Goal: Information Seeking & Learning: Check status

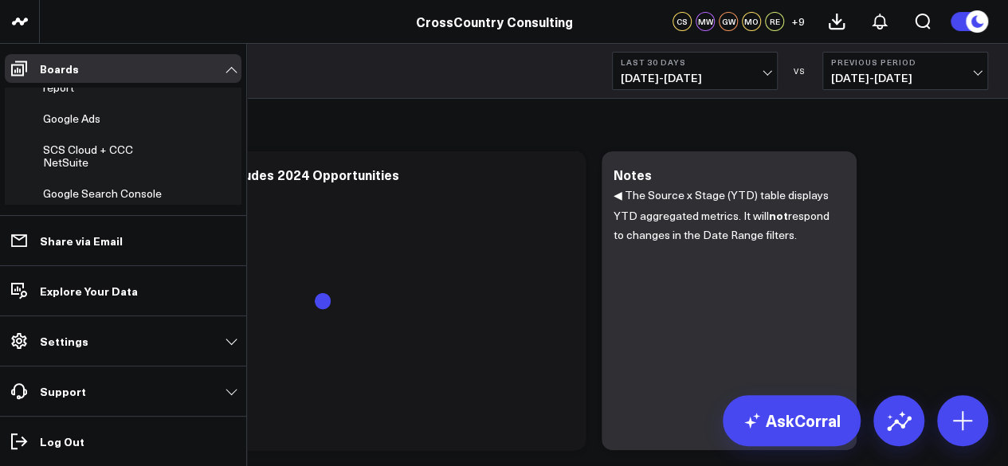
scroll to position [531, 0]
click at [76, 96] on span "Monthly Leads, Conferences, and Events report" at bounding box center [106, 75] width 127 height 41
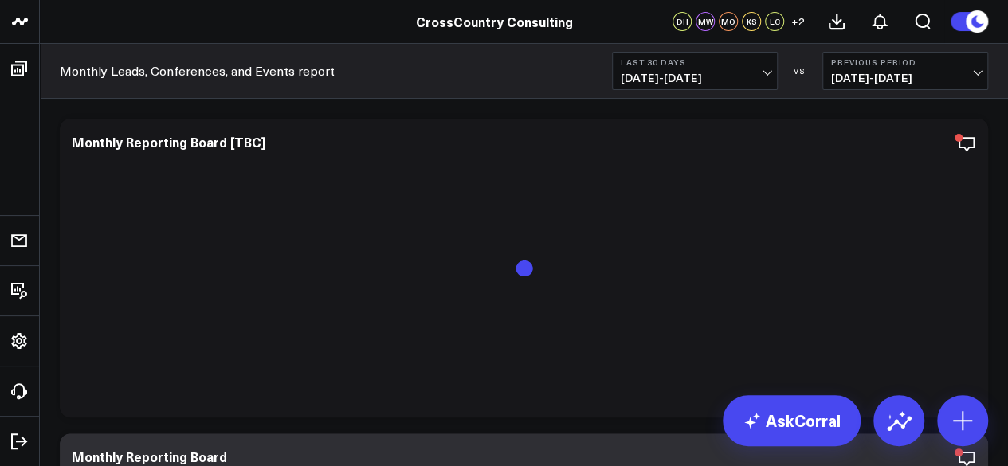
click at [695, 79] on span "[DATE] - [DATE]" at bounding box center [695, 78] width 148 height 13
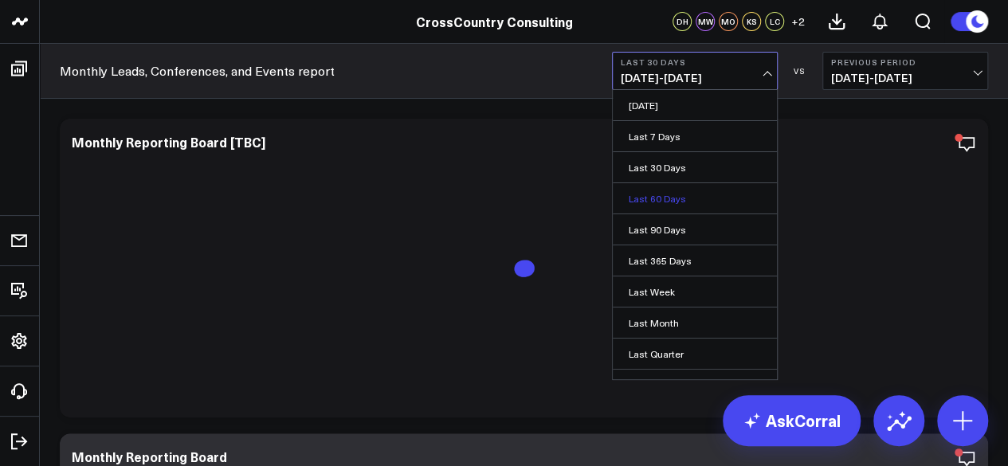
scroll to position [140, 0]
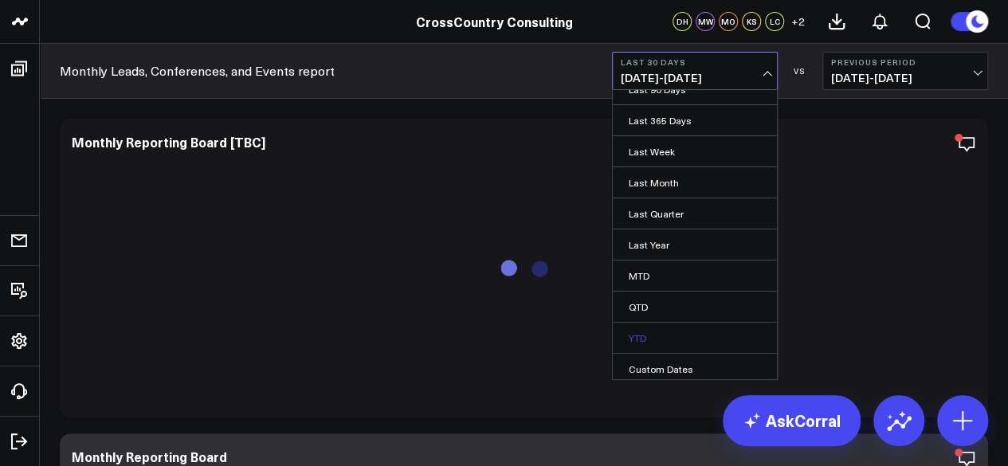
click at [674, 324] on link "YTD" at bounding box center [695, 338] width 164 height 30
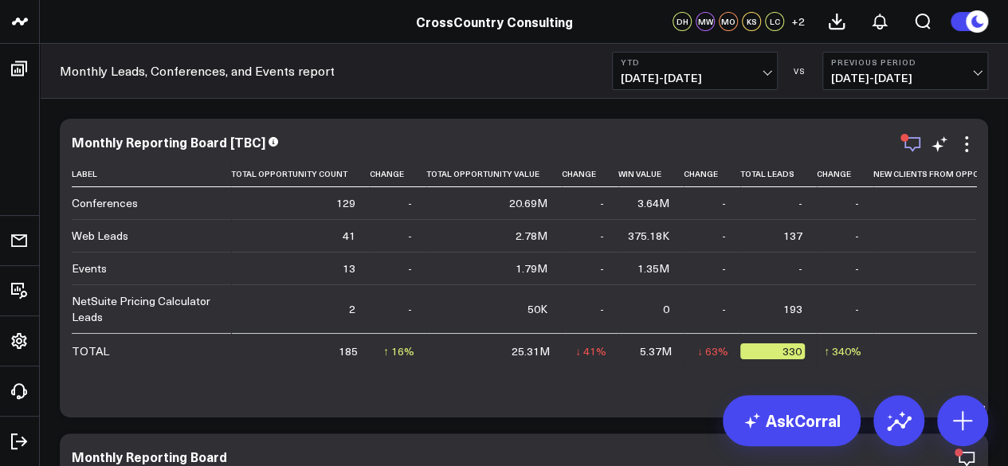
click at [911, 145] on icon "button" at bounding box center [912, 144] width 19 height 19
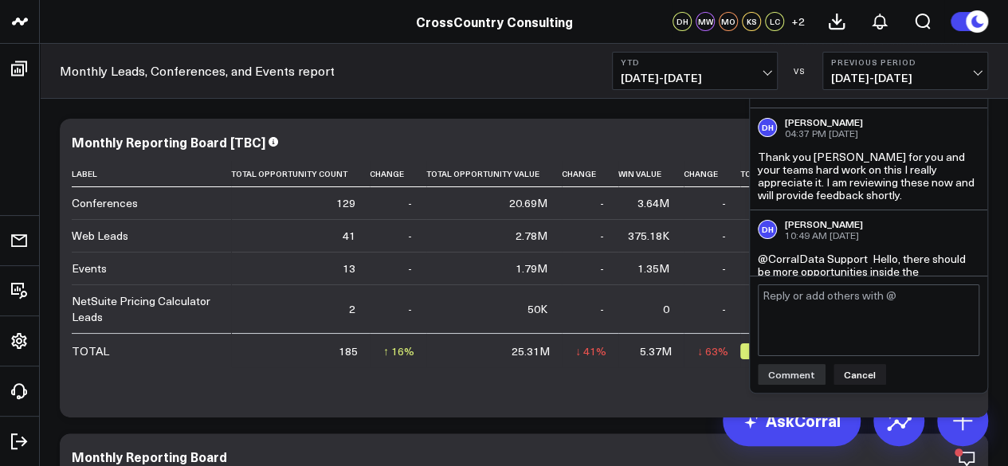
scroll to position [719, 0]
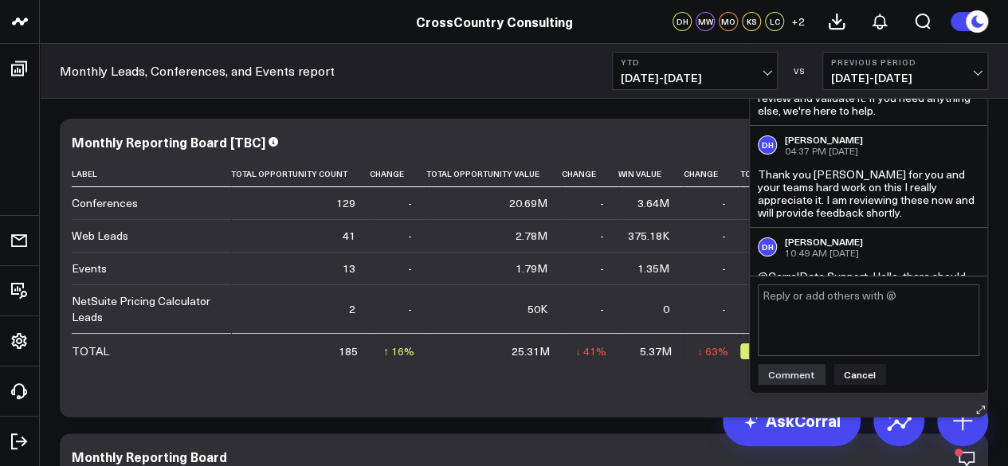
click at [489, 123] on div "Monthly Reporting Board [TBC] Label Total Opportunity Count Change Total Opport…" at bounding box center [524, 268] width 928 height 299
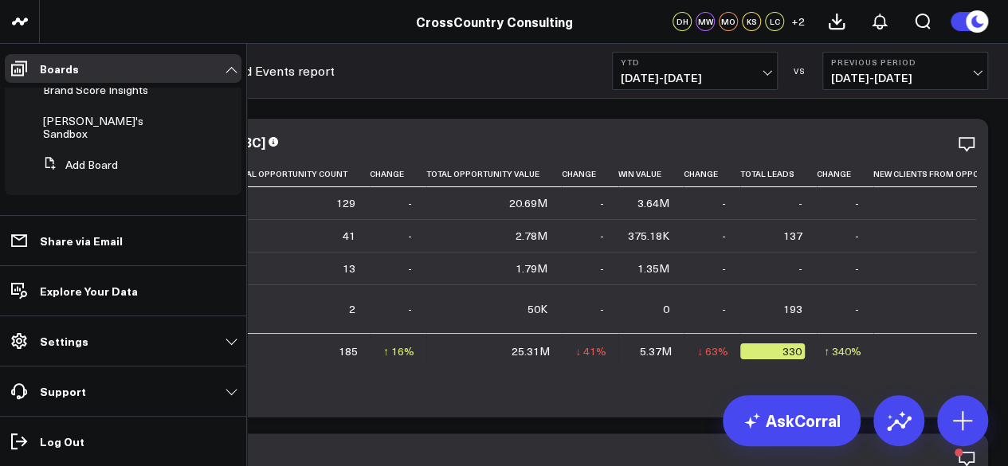
scroll to position [680, 0]
click at [92, 97] on span "Brand Score Insights" at bounding box center [95, 89] width 105 height 15
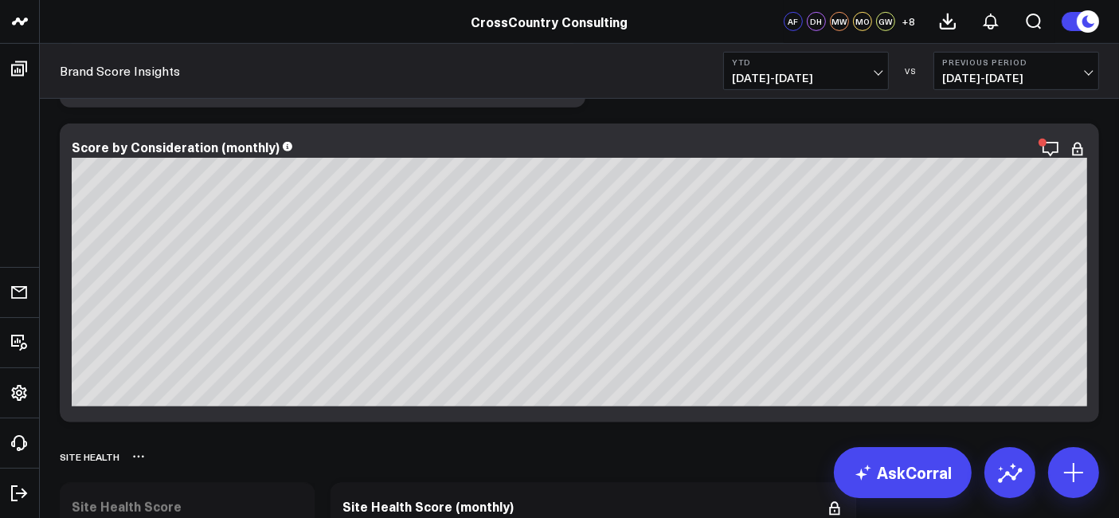
scroll to position [657, 0]
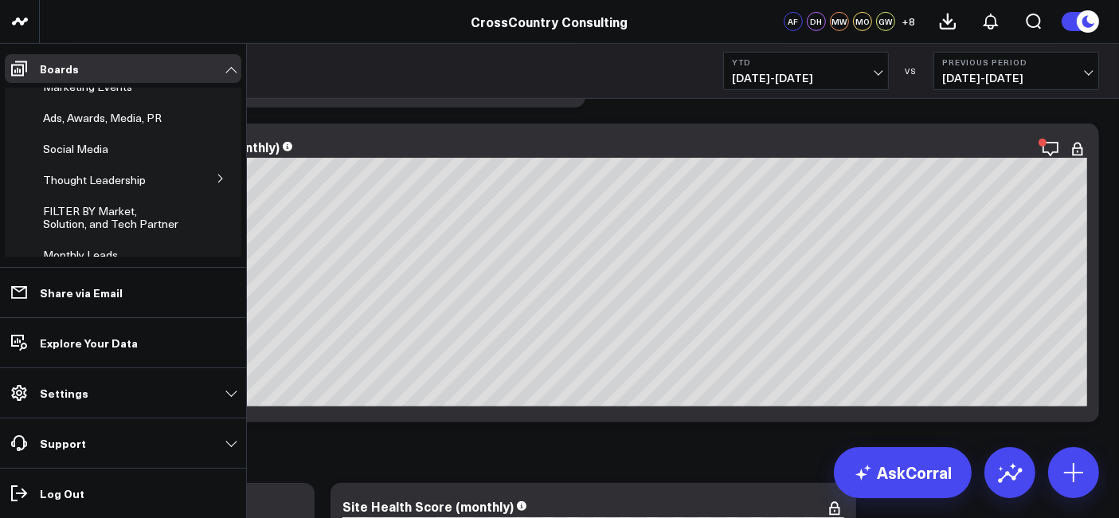
scroll to position [337, 0]
click at [207, 191] on button at bounding box center [220, 179] width 41 height 24
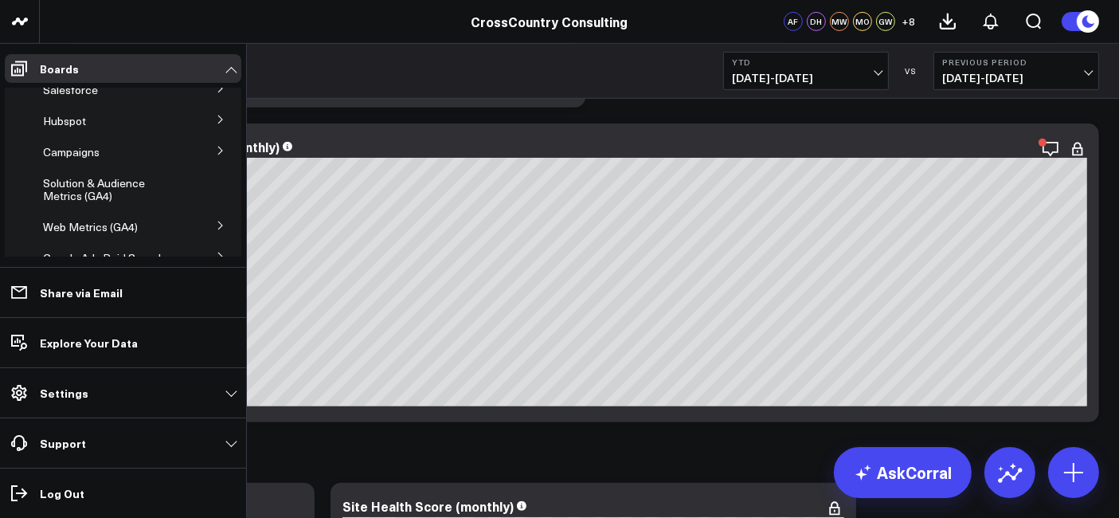
scroll to position [98, 0]
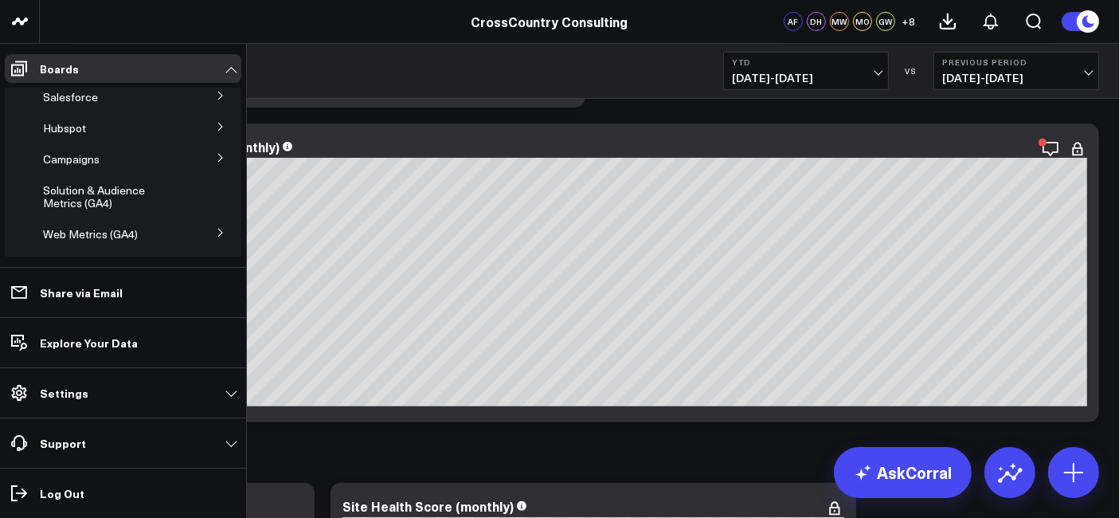
click at [216, 163] on icon at bounding box center [221, 158] width 10 height 10
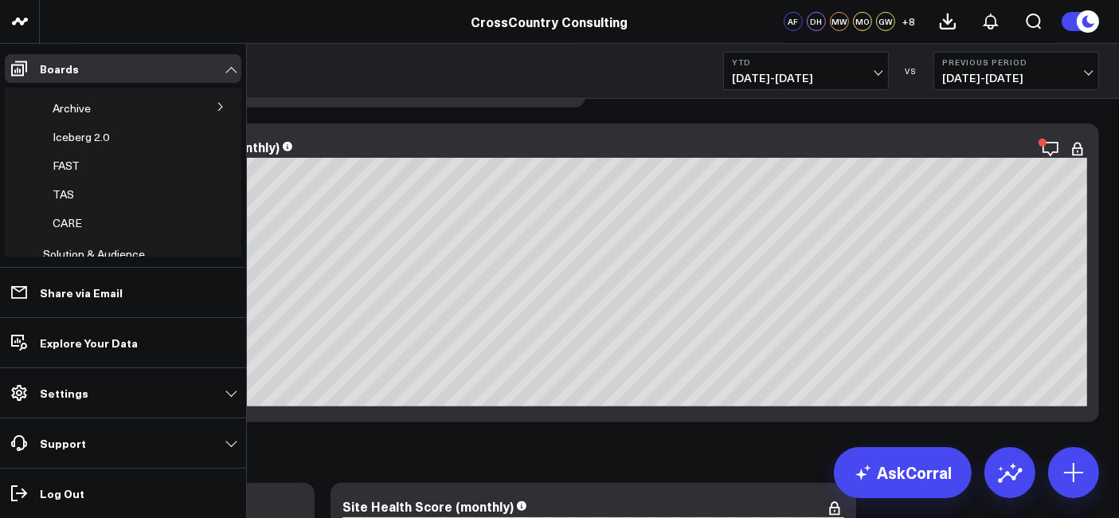
scroll to position [92, 0]
click at [213, 184] on button at bounding box center [221, 163] width 24 height 41
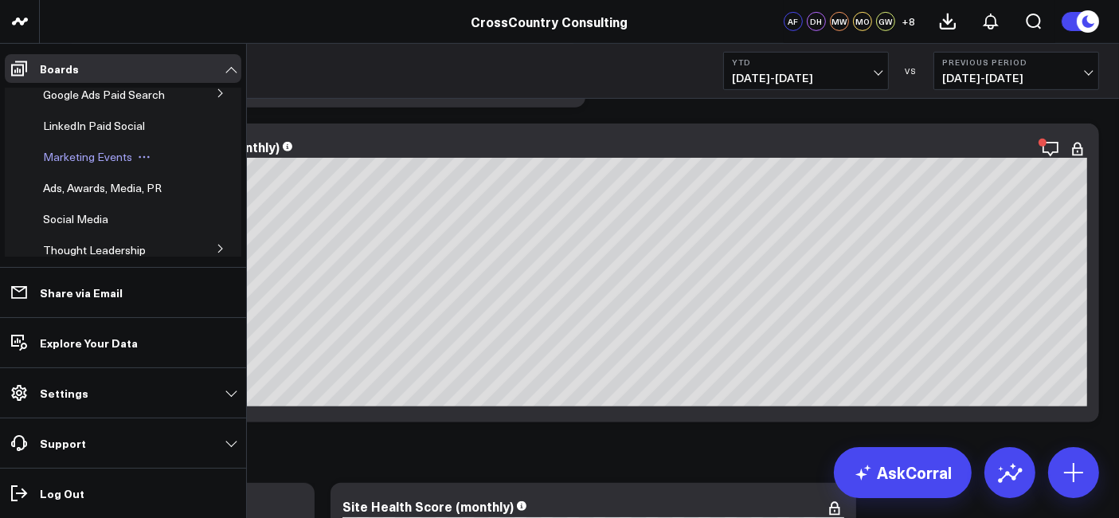
scroll to position [269, 0]
click at [107, 164] on span "Marketing Events" at bounding box center [87, 156] width 89 height 15
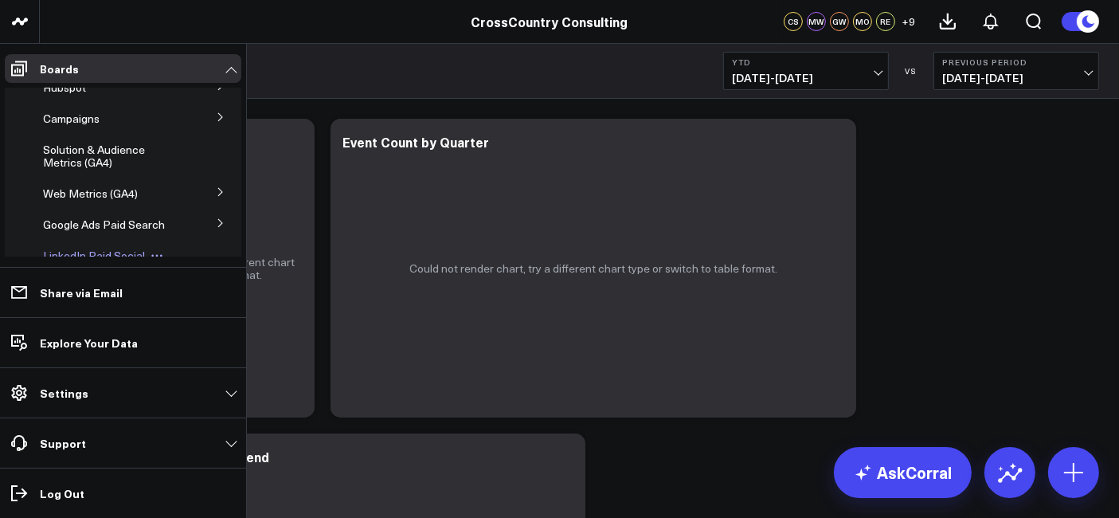
scroll to position [92, 0]
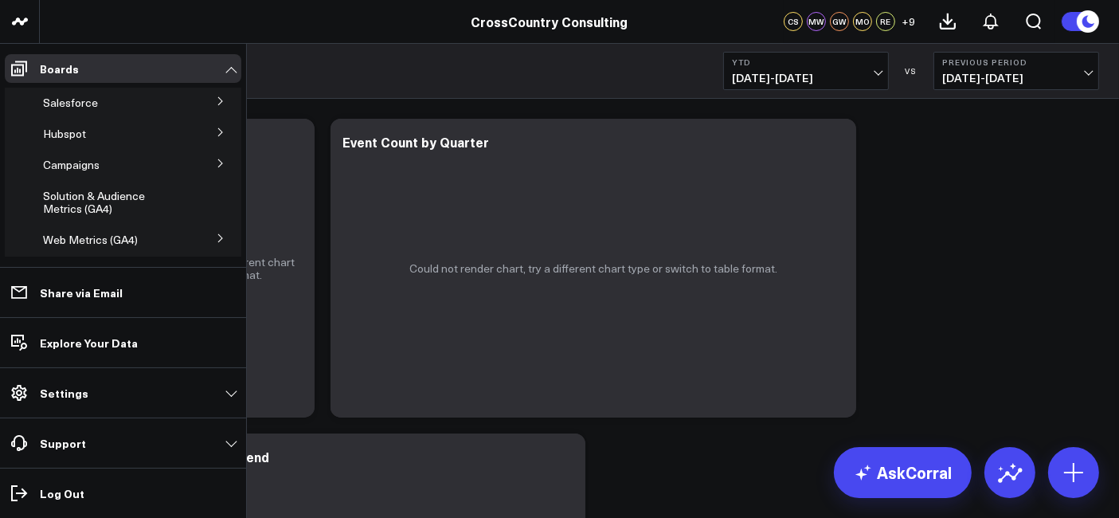
click at [206, 245] on button at bounding box center [220, 237] width 41 height 24
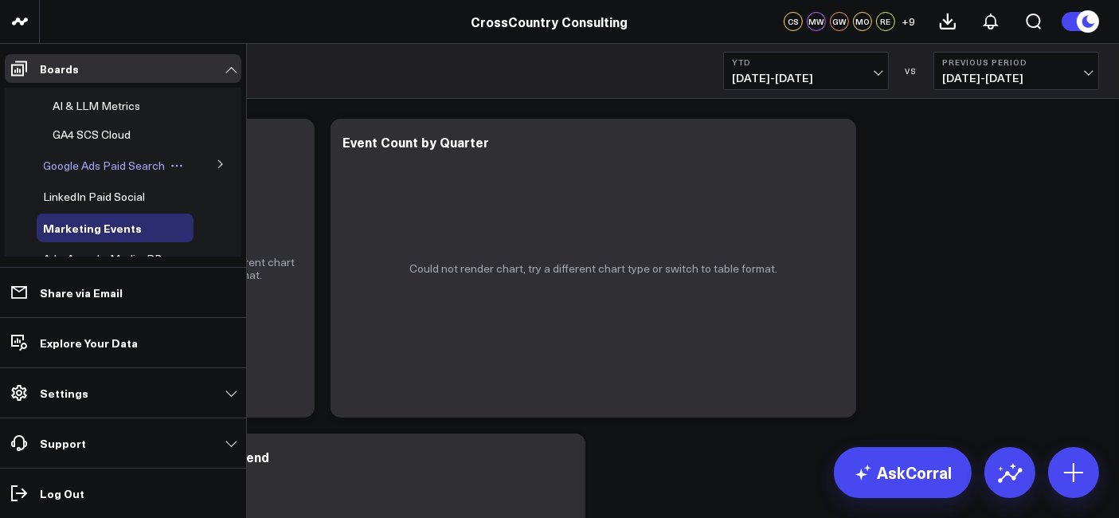
scroll to position [255, 0]
click at [106, 113] on span "AI & LLM Metrics" at bounding box center [97, 105] width 88 height 15
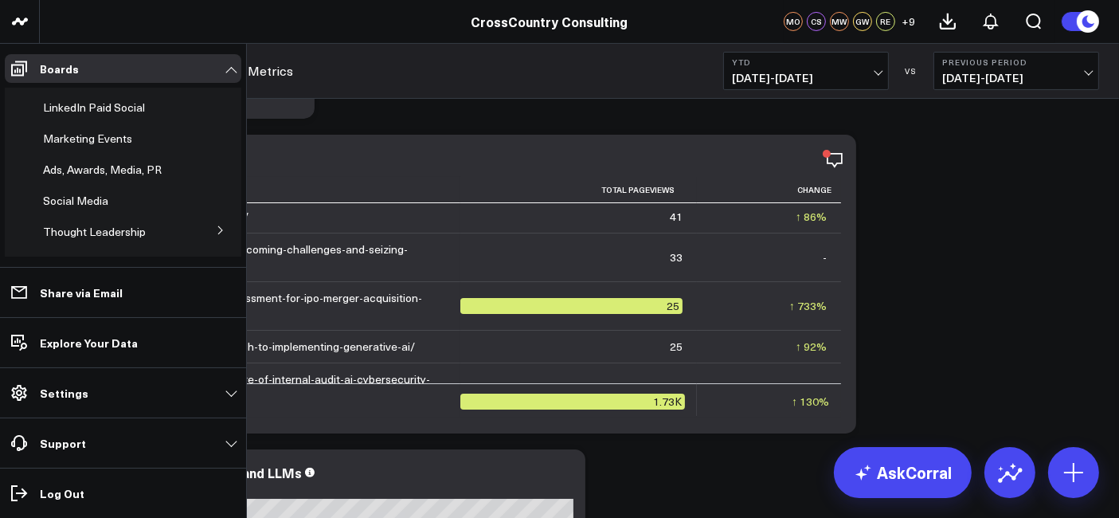
scroll to position [354, 0]
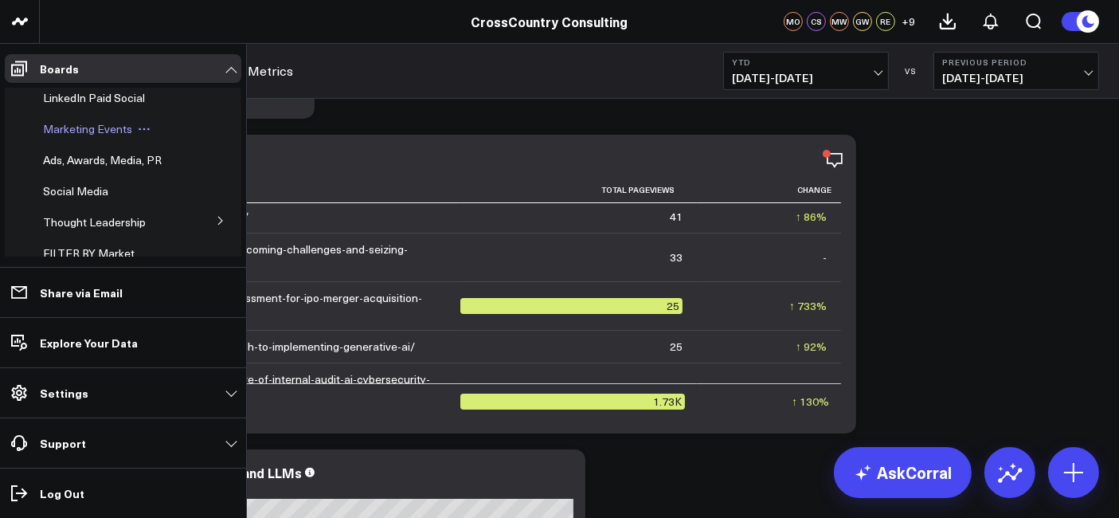
click at [88, 136] on span "Marketing Events" at bounding box center [87, 128] width 89 height 15
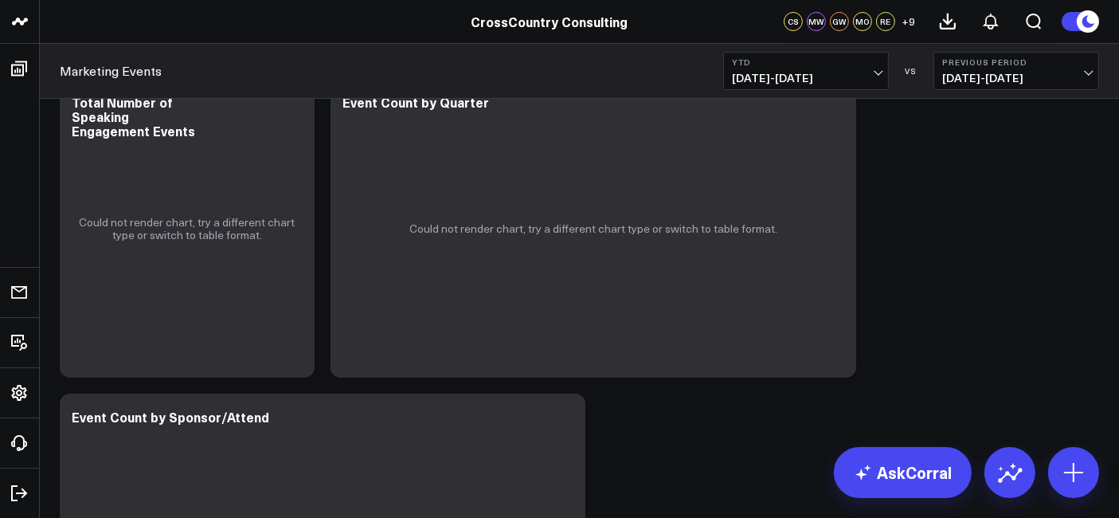
scroll to position [57, 0]
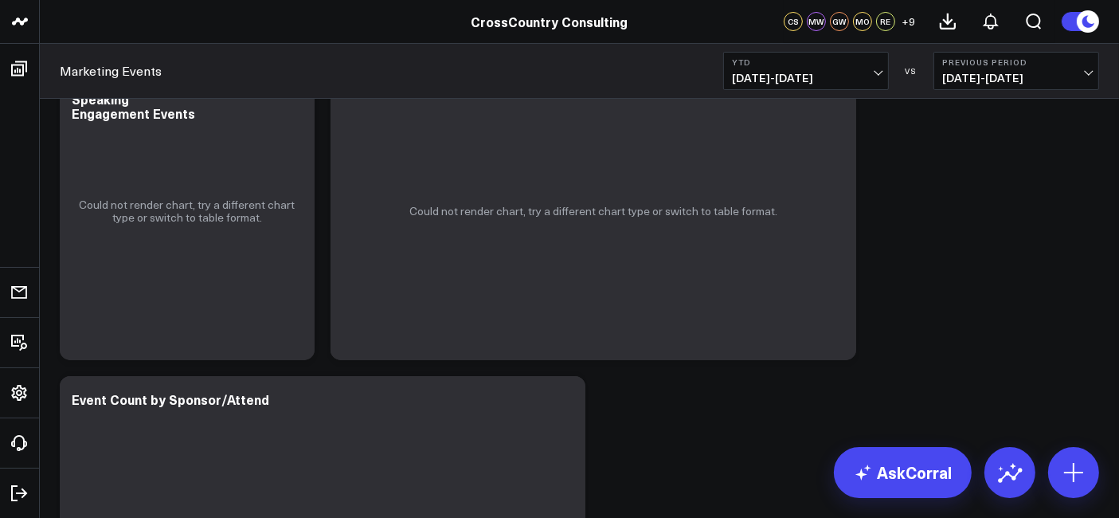
click at [809, 53] on button "YTD [DATE] - [DATE]" at bounding box center [806, 71] width 166 height 38
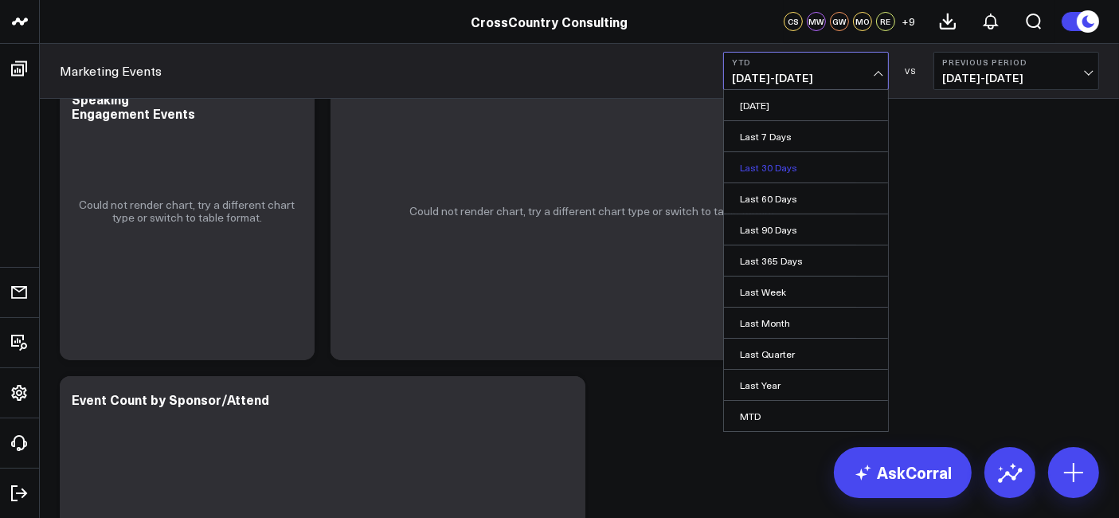
click at [799, 168] on link "Last 30 Days" at bounding box center [806, 167] width 164 height 30
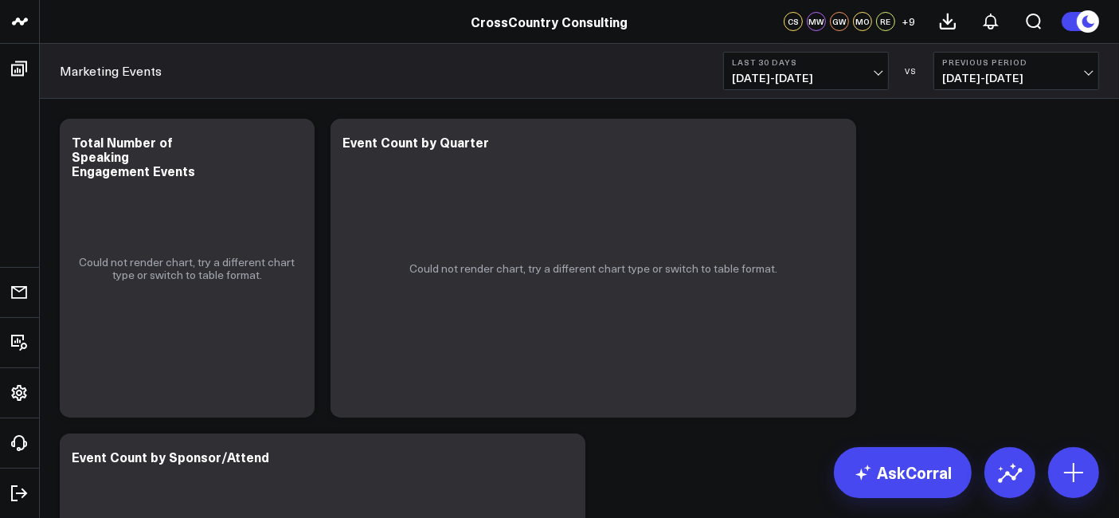
click at [778, 83] on span "[DATE] - [DATE]" at bounding box center [806, 78] width 148 height 13
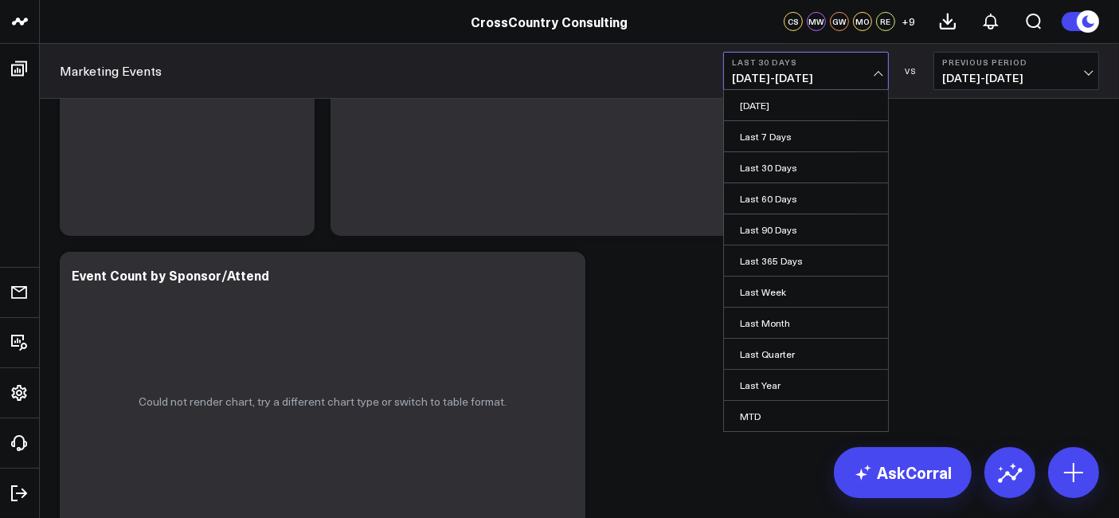
scroll to position [280, 0]
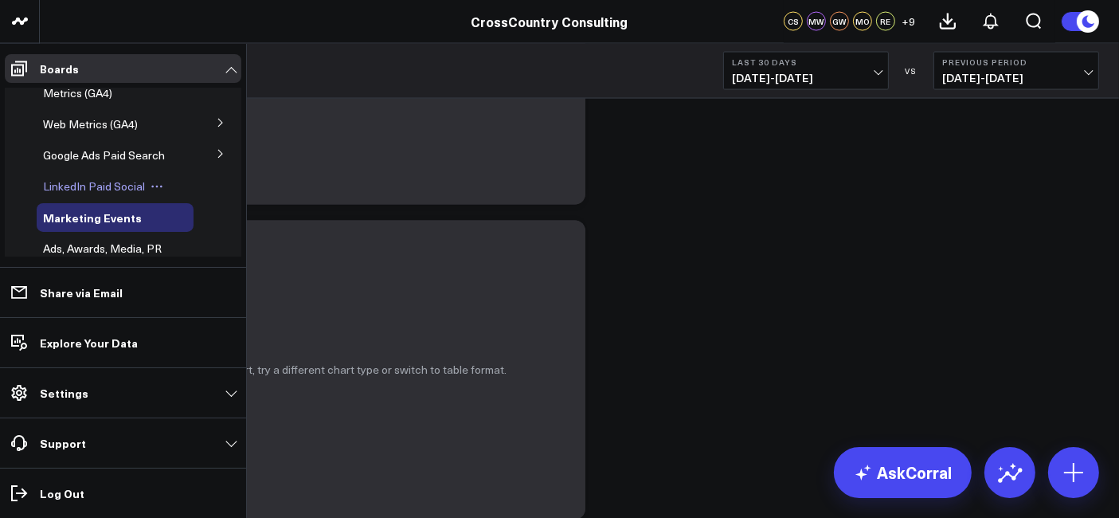
scroll to position [195, 0]
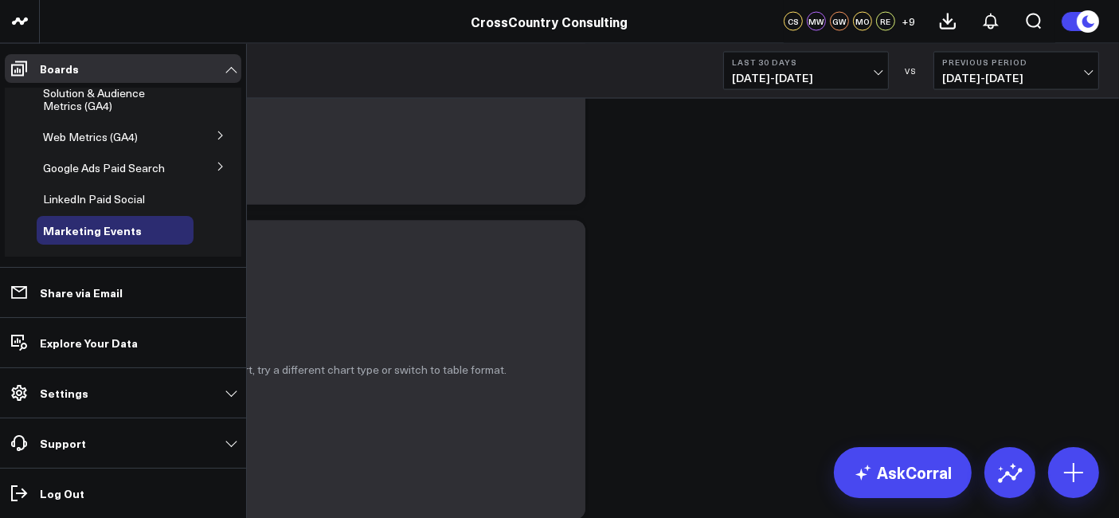
click at [216, 140] on icon at bounding box center [221, 136] width 10 height 10
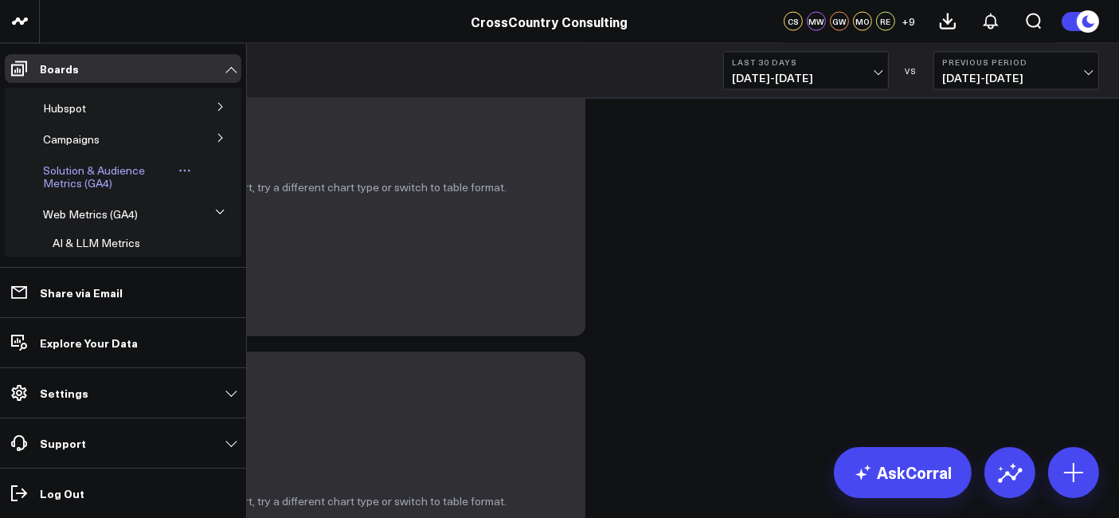
scroll to position [8, 0]
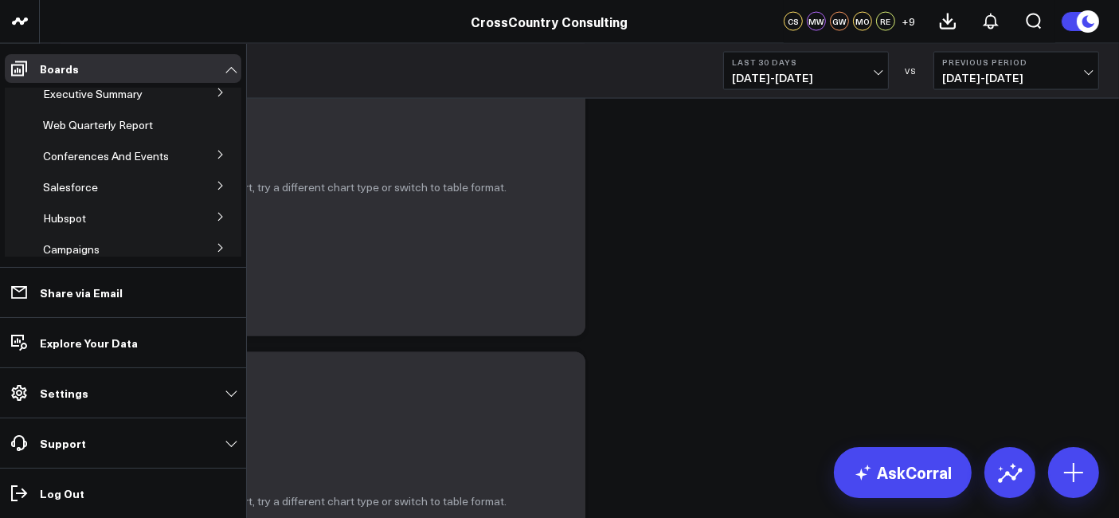
click at [216, 155] on icon at bounding box center [221, 155] width 10 height 10
click at [80, 131] on span "Conferences And Events" at bounding box center [106, 123] width 126 height 15
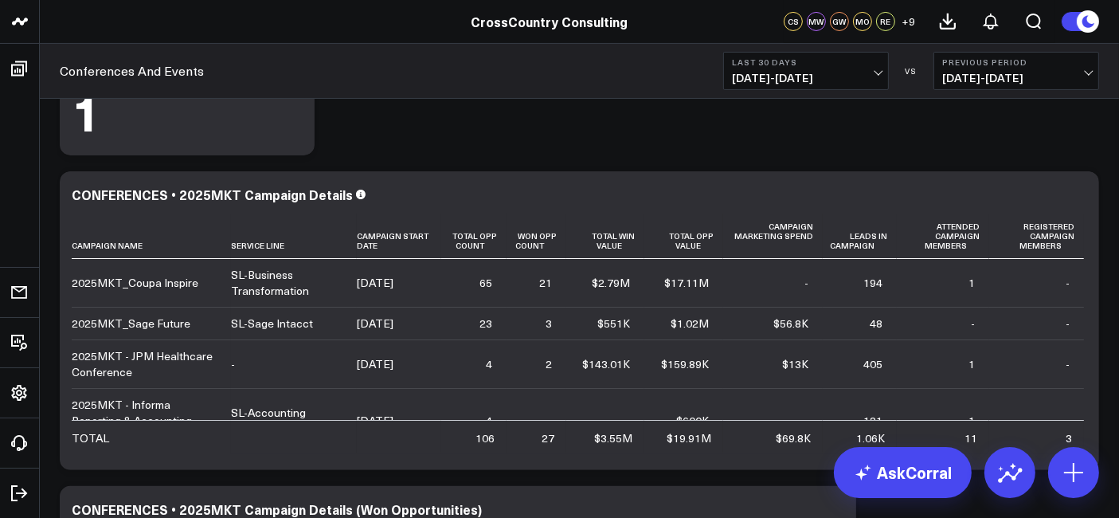
scroll to position [297, 0]
